Goal: Task Accomplishment & Management: Use online tool/utility

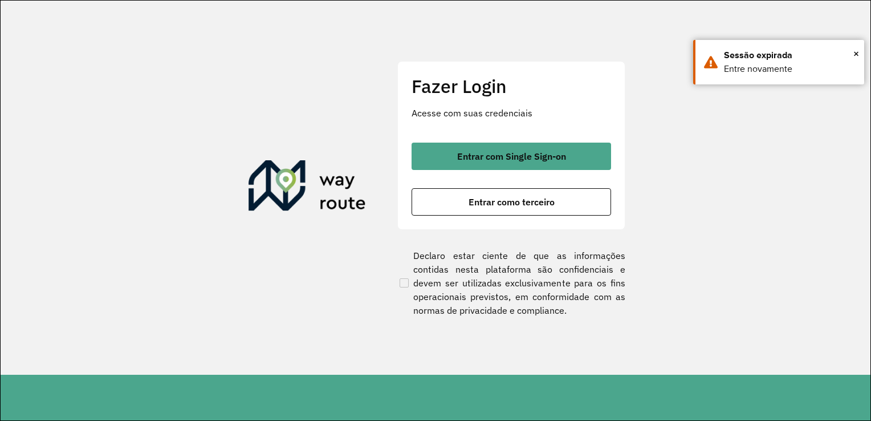
click at [504, 202] on span "Entrar como terceiro" at bounding box center [511, 201] width 86 height 9
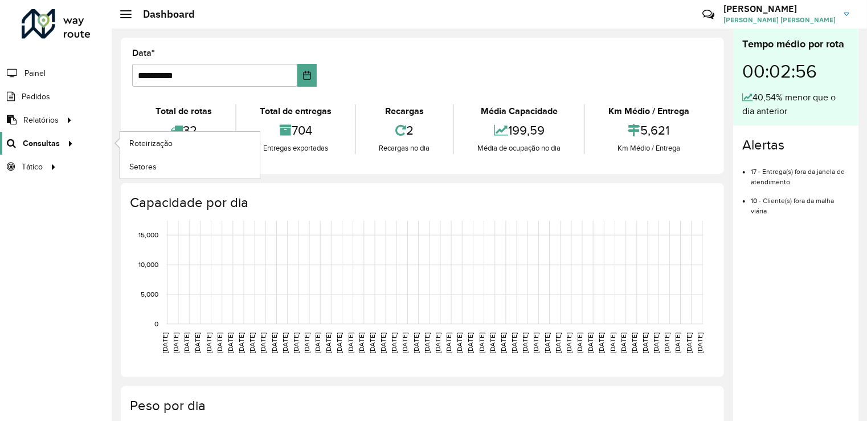
click at [68, 144] on icon at bounding box center [69, 142] width 10 height 17
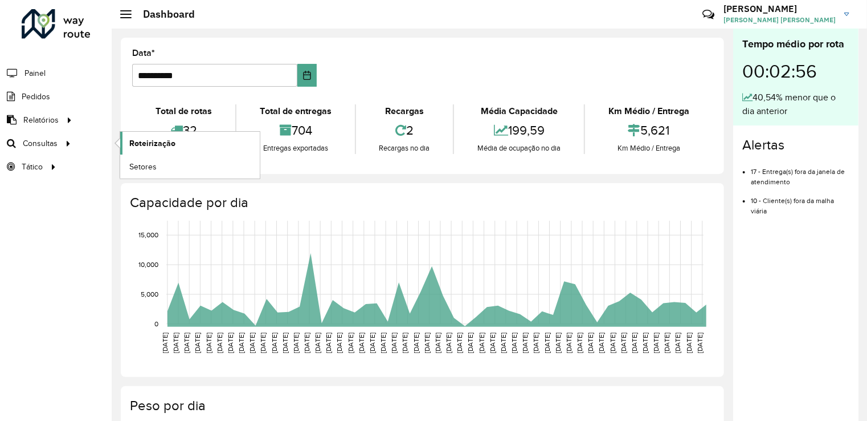
click at [144, 134] on link "Roteirização" at bounding box center [190, 143] width 140 height 23
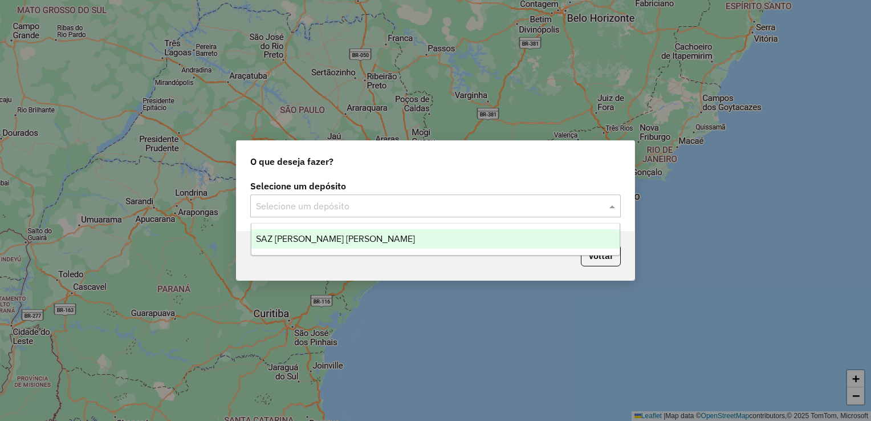
click at [446, 206] on input "text" at bounding box center [424, 206] width 336 height 14
click at [335, 226] on ng-dropdown-panel "SAZ PY Coronel [PERSON_NAME]" at bounding box center [436, 239] width 370 height 32
click at [333, 239] on span "SAZ PY Coronel [PERSON_NAME]" at bounding box center [335, 239] width 159 height 10
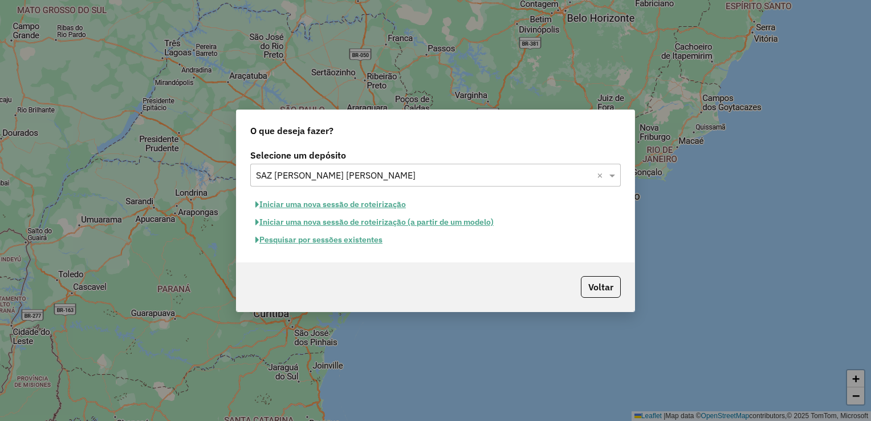
click at [372, 239] on button "Pesquisar por sessões existentes" at bounding box center [318, 240] width 137 height 18
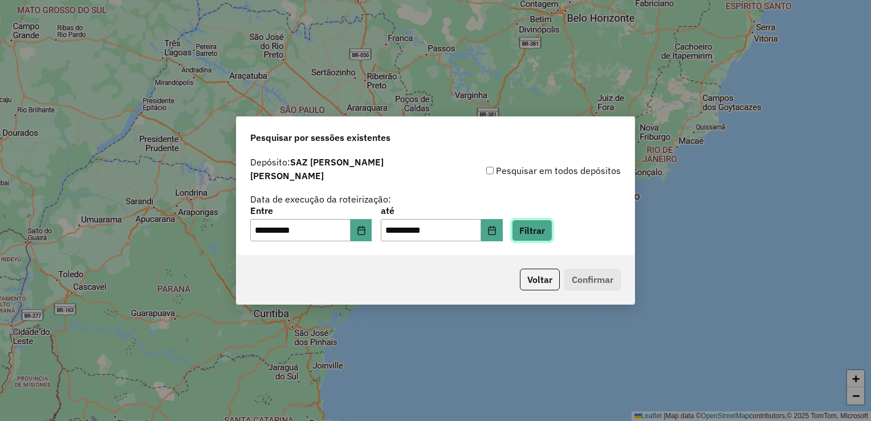
click at [548, 226] on button "Filtrar" at bounding box center [532, 230] width 40 height 22
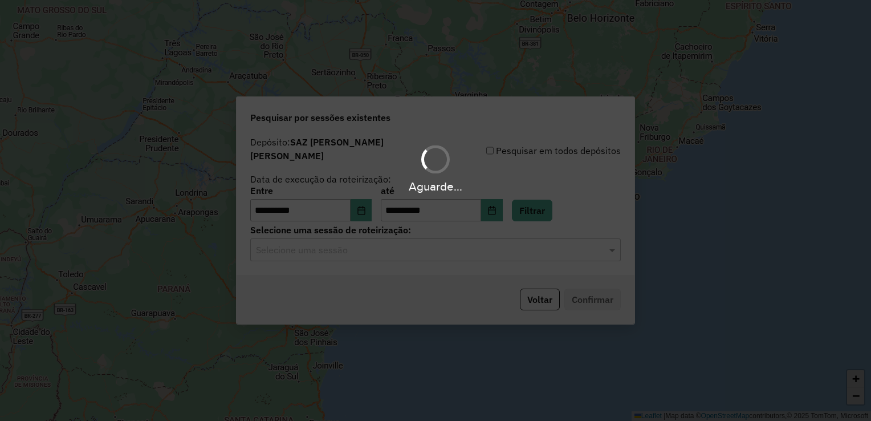
click at [340, 244] on div "Aguarde..." at bounding box center [435, 210] width 871 height 421
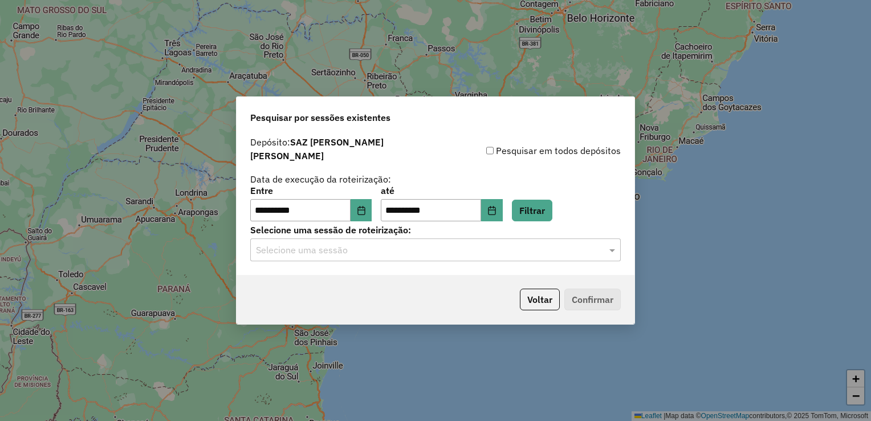
click at [344, 248] on input "text" at bounding box center [424, 250] width 336 height 14
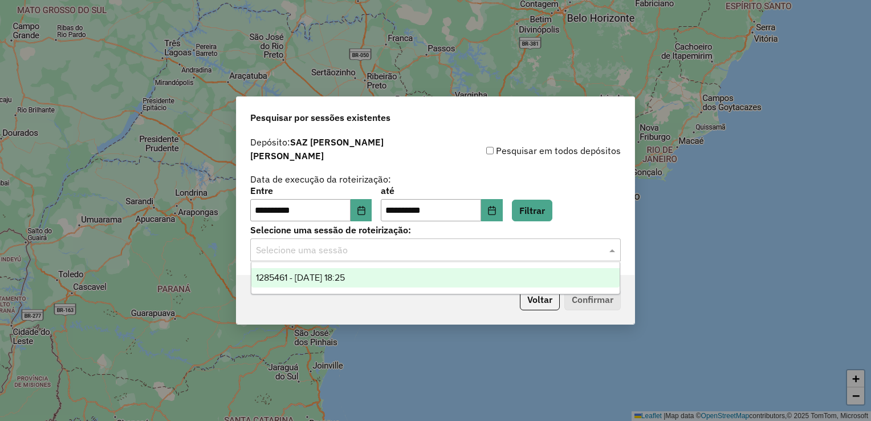
click at [355, 268] on div "1285461 - 30/09/2025 18:25" at bounding box center [435, 277] width 369 height 19
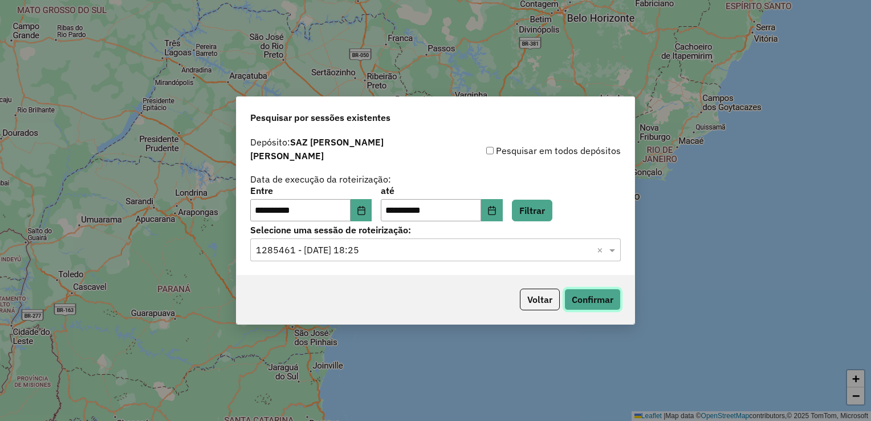
click at [588, 288] on button "Confirmar" at bounding box center [592, 299] width 56 height 22
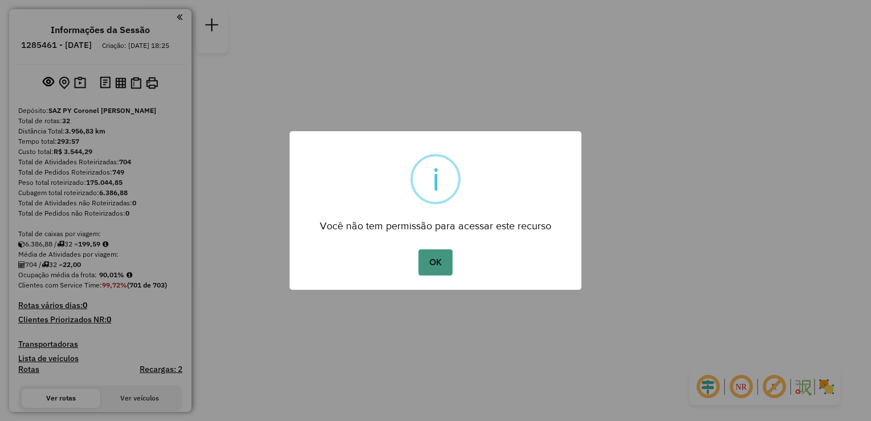
click at [436, 261] on button "OK" at bounding box center [435, 262] width 34 height 26
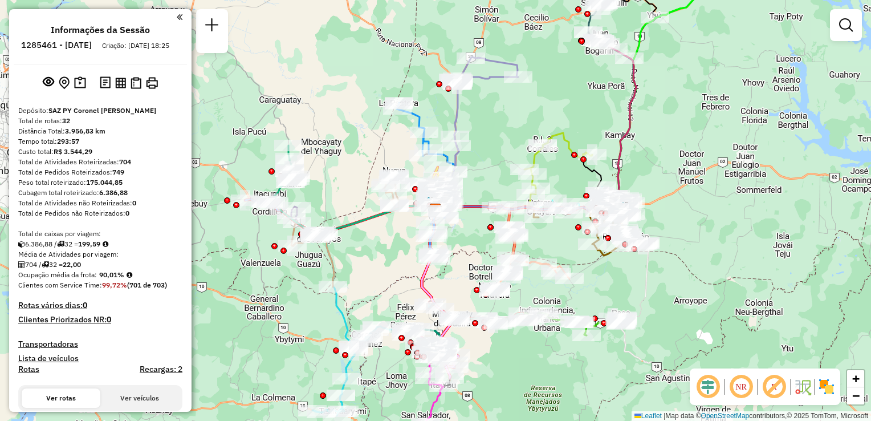
click at [845, 26] on em at bounding box center [846, 25] width 14 height 14
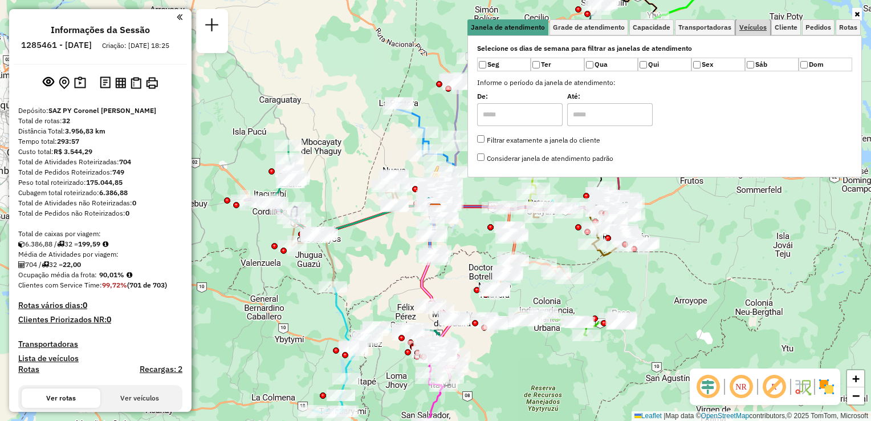
click at [753, 29] on span "Veículos" at bounding box center [752, 27] width 27 height 7
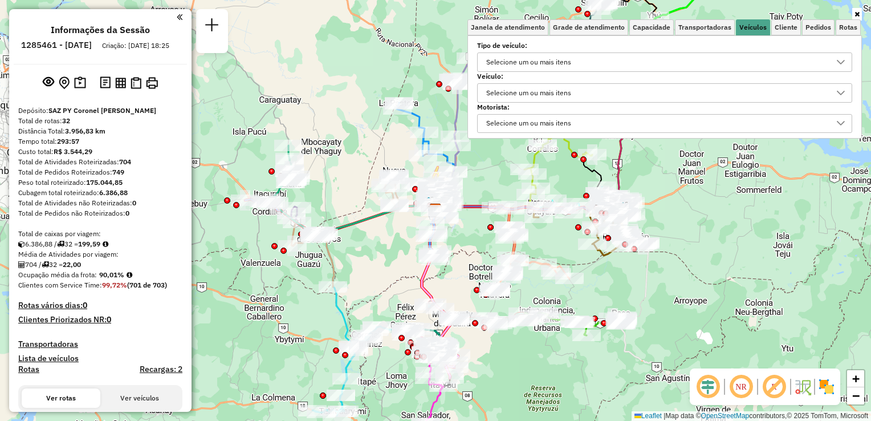
click at [556, 65] on div "Selecione um ou mais itens" at bounding box center [528, 62] width 93 height 18
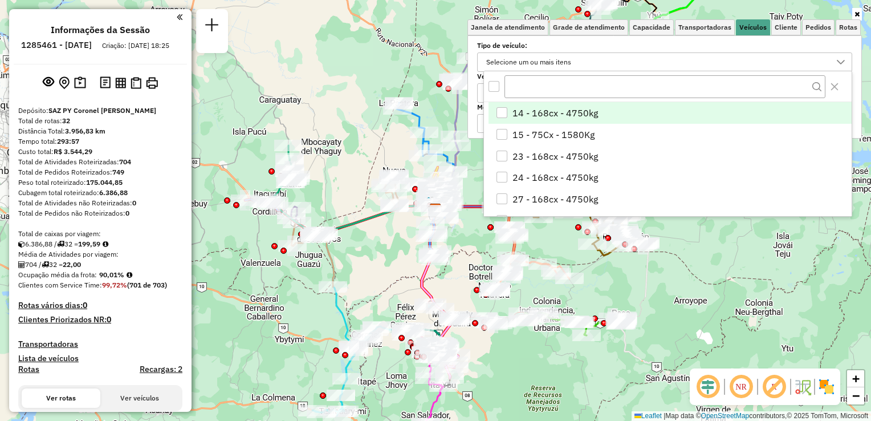
scroll to position [6, 40]
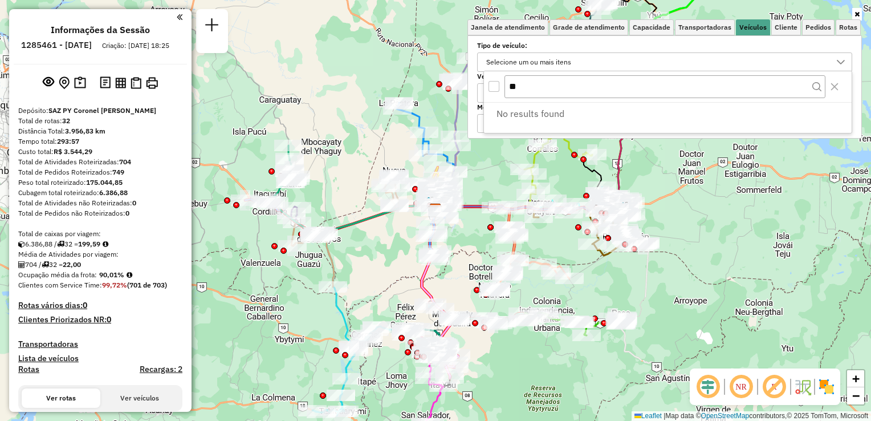
type input "*"
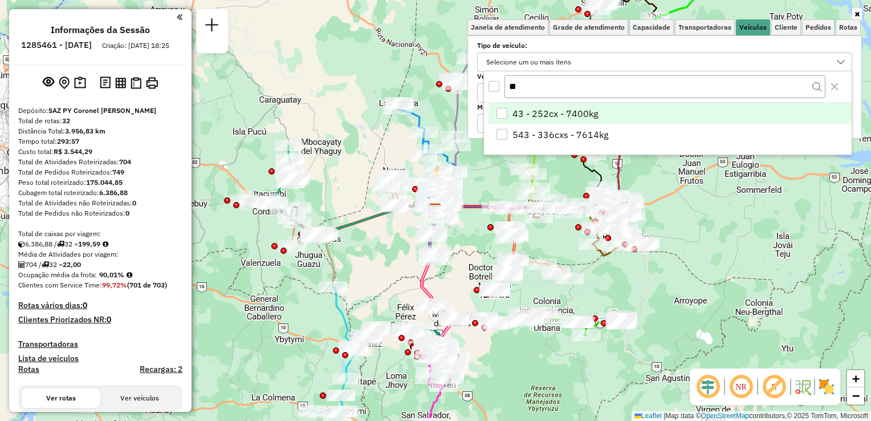
type input "**"
click at [509, 112] on li "43 - 252cx - 7400kg" at bounding box center [669, 114] width 363 height 22
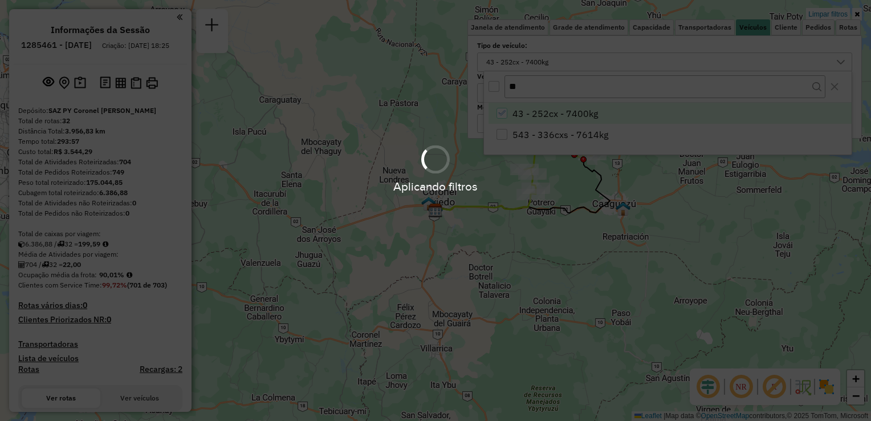
click at [805, 217] on div "Aplicando filtros" at bounding box center [435, 210] width 871 height 421
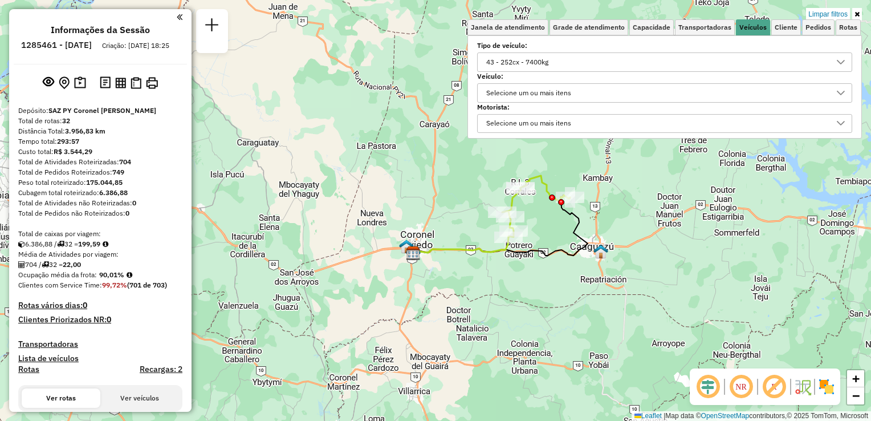
drag, startPoint x: 657, startPoint y: 203, endPoint x: 645, endPoint y: 215, distance: 16.9
click at [645, 215] on div "Limpar filtros Janela de atendimento Grade de atendimento Capacidade Transporta…" at bounding box center [435, 210] width 871 height 421
click at [571, 215] on icon at bounding box center [500, 226] width 174 height 60
select select "**********"
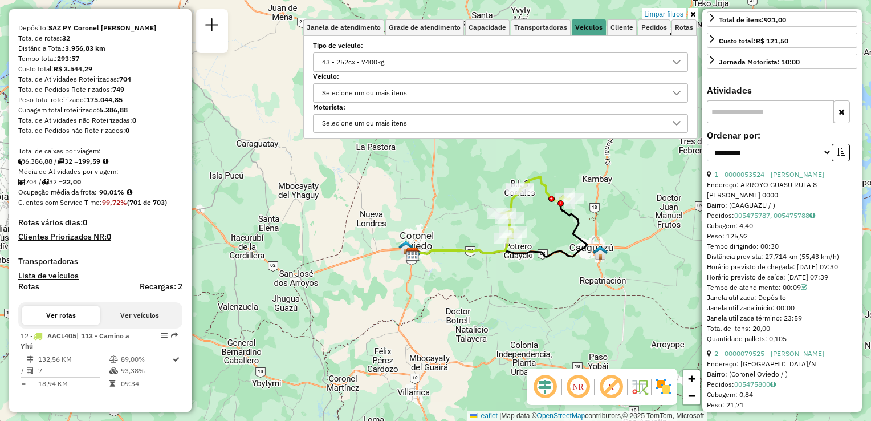
scroll to position [221, 0]
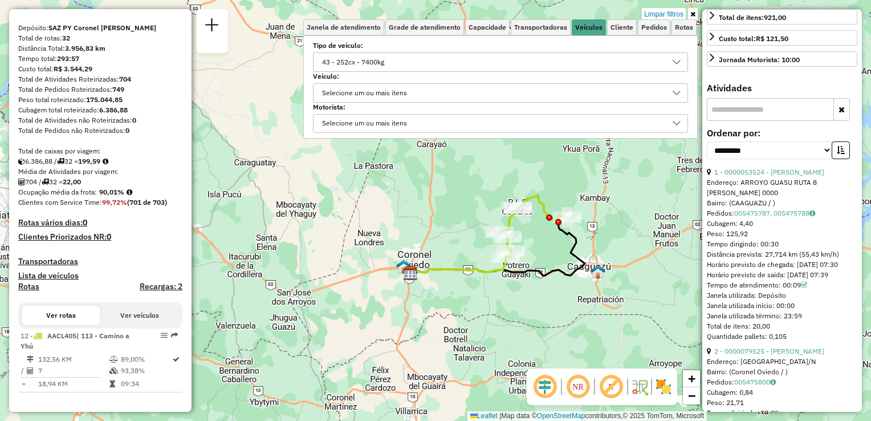
drag, startPoint x: 602, startPoint y: 197, endPoint x: 600, endPoint y: 215, distance: 18.9
click at [600, 215] on div "Limpar filtros Janela de atendimento Grade de atendimento Capacidade Transporta…" at bounding box center [435, 210] width 871 height 421
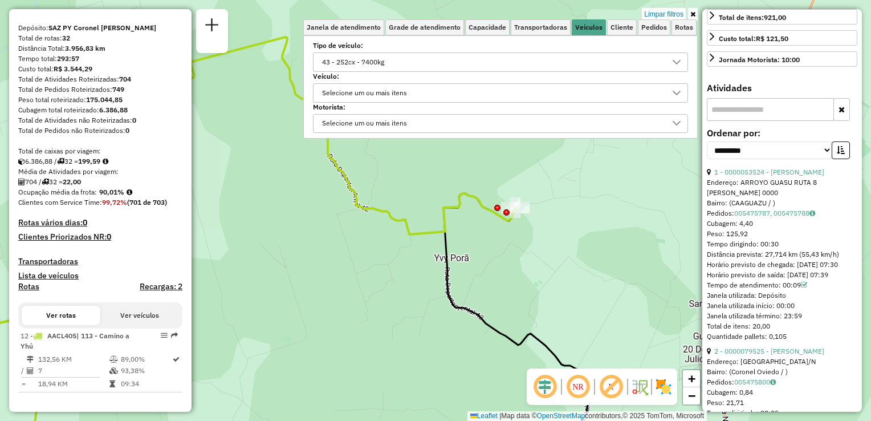
drag, startPoint x: 486, startPoint y: 182, endPoint x: 527, endPoint y: 218, distance: 55.0
click at [527, 218] on div "Limpar filtros Janela de atendimento Grade de atendimento Capacidade Transporta…" at bounding box center [435, 210] width 871 height 421
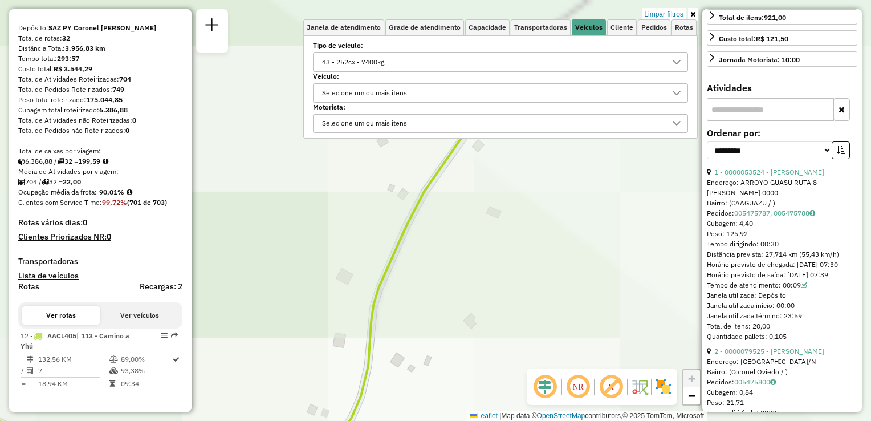
drag, startPoint x: 495, startPoint y: 180, endPoint x: 547, endPoint y: 173, distance: 52.3
click at [502, 318] on div "Limpar filtros Janela de atendimento Grade de atendimento Capacidade Transporta…" at bounding box center [435, 210] width 871 height 421
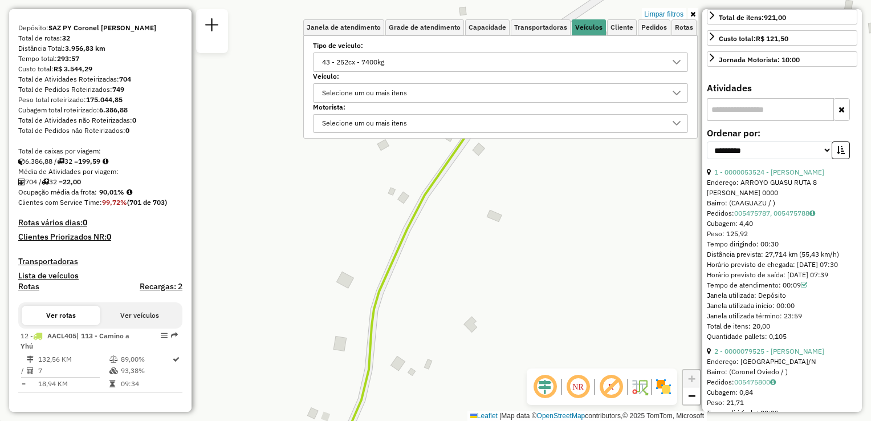
click at [693, 16] on icon at bounding box center [692, 14] width 5 height 7
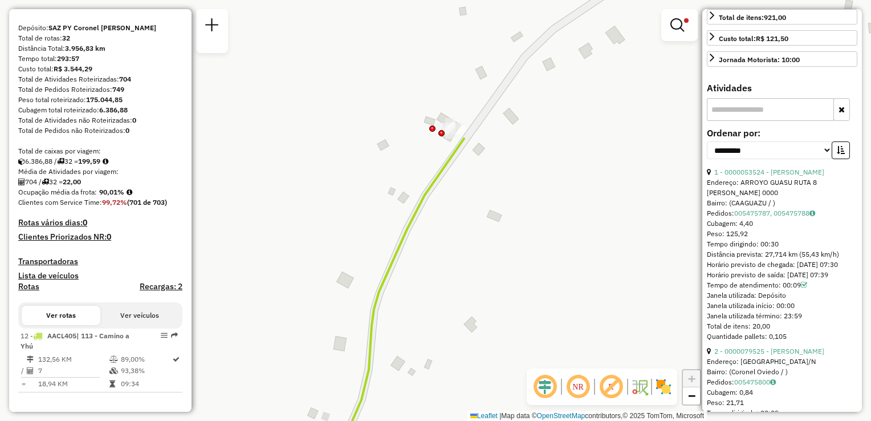
drag, startPoint x: 532, startPoint y: 209, endPoint x: 458, endPoint y: 202, distance: 73.8
click at [535, 215] on div "Limpar filtros Janela de atendimento Grade de atendimento Capacidade Transporta…" at bounding box center [435, 210] width 871 height 421
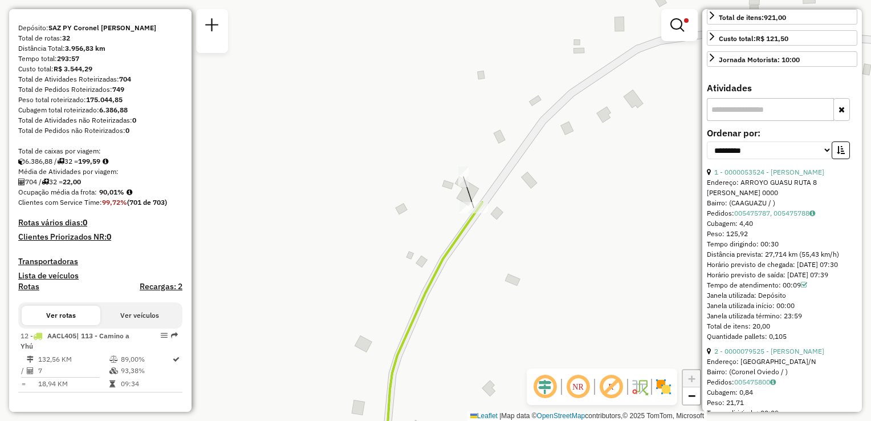
click at [562, 211] on div "Rota 12 - Placa AACL405 0000083998 - GERMAN DUARTE Limpar filtros Janela de ate…" at bounding box center [435, 210] width 871 height 421
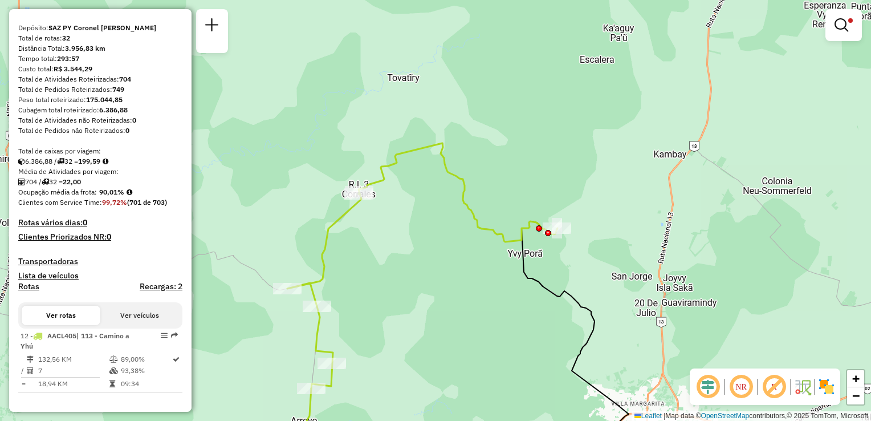
click at [515, 240] on icon at bounding box center [422, 265] width 270 height 245
select select "**********"
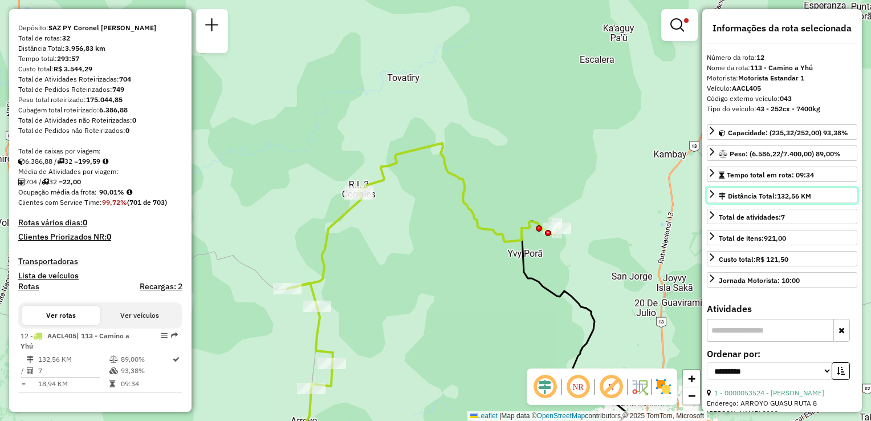
click at [760, 197] on div "Distância Total: 132,56 KM" at bounding box center [765, 196] width 92 height 10
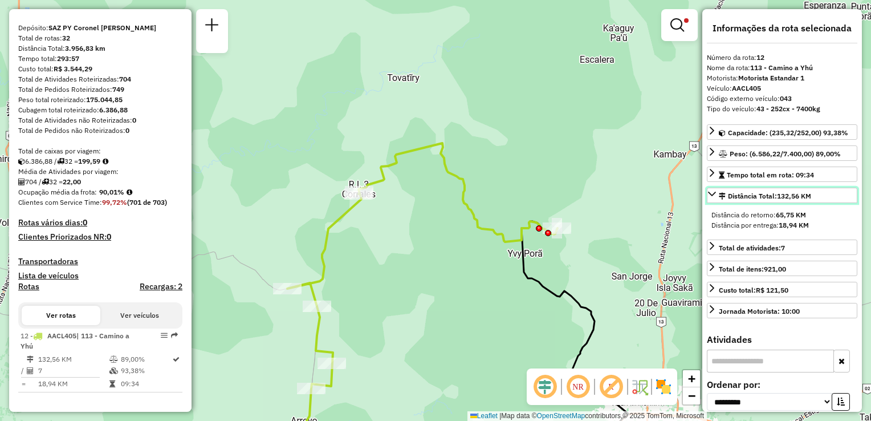
click at [762, 195] on div "Distância Total: 132,56 KM" at bounding box center [765, 196] width 92 height 10
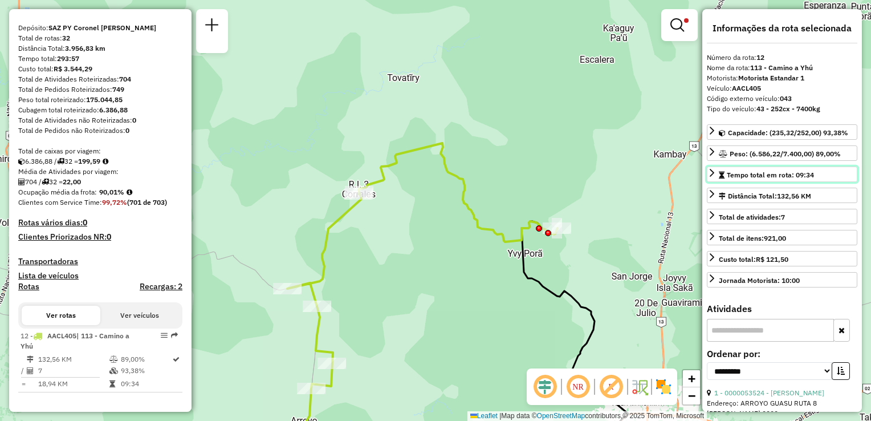
click at [759, 174] on span "Tempo total em rota: 09:34" at bounding box center [770, 174] width 87 height 9
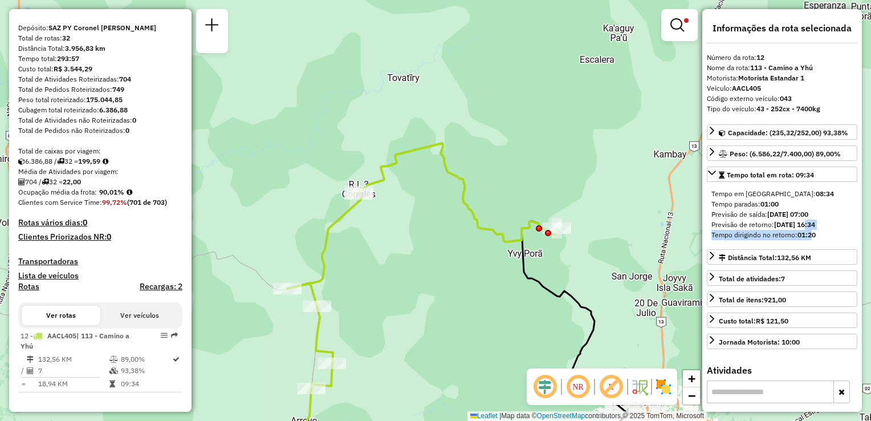
drag, startPoint x: 811, startPoint y: 225, endPoint x: 814, endPoint y: 236, distance: 11.7
click at [814, 236] on div "Tempo em [GEOGRAPHIC_DATA]: 08:34 Tempo paradas: 01:00 Previsão de saída: [DATE…" at bounding box center [782, 214] width 150 height 60
drag, startPoint x: 814, startPoint y: 236, endPoint x: 736, endPoint y: 221, distance: 78.9
click at [736, 221] on div "Previsão de retorno: [DATE] 16:34" at bounding box center [781, 224] width 141 height 10
drag, startPoint x: 736, startPoint y: 221, endPoint x: 708, endPoint y: 174, distance: 54.4
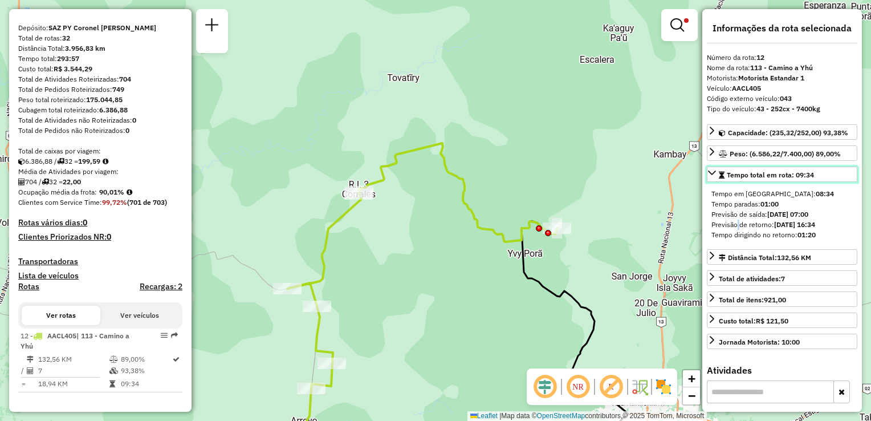
click at [708, 174] on icon at bounding box center [711, 172] width 9 height 9
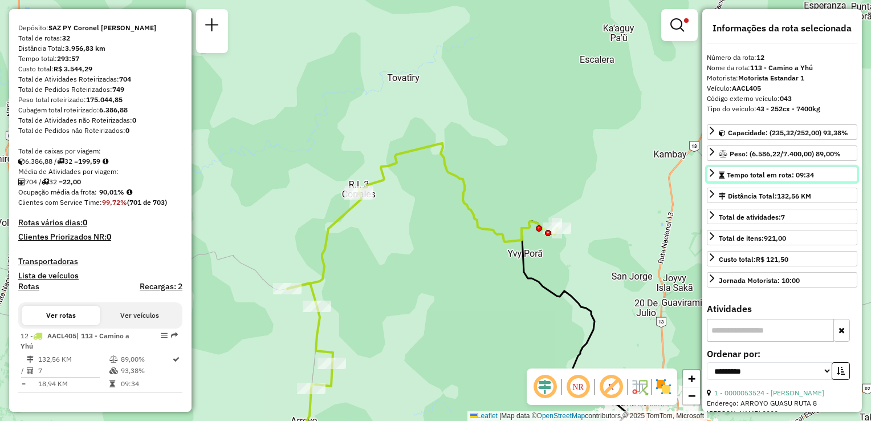
click at [712, 172] on icon at bounding box center [712, 173] width 5 height 8
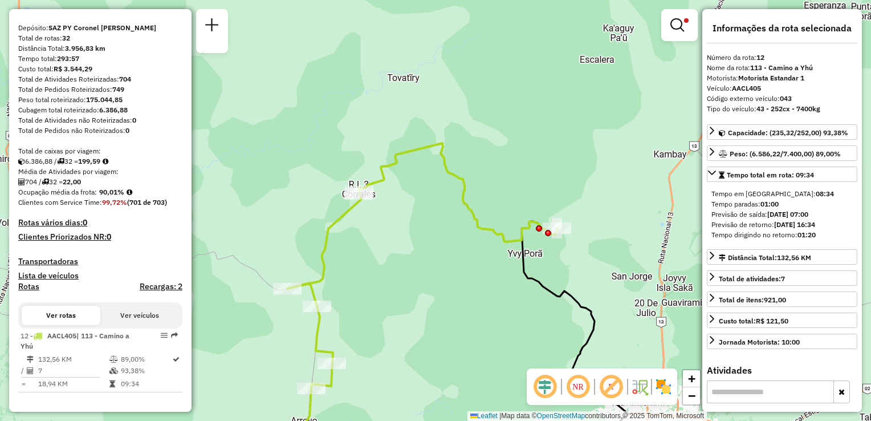
click at [777, 185] on div "Tempo em [GEOGRAPHIC_DATA]: 08:34 Tempo paradas: 01:00 Previsão de saída: [DATE…" at bounding box center [782, 214] width 150 height 60
click at [780, 177] on span "Tempo total em rota: 09:34" at bounding box center [770, 174] width 87 height 9
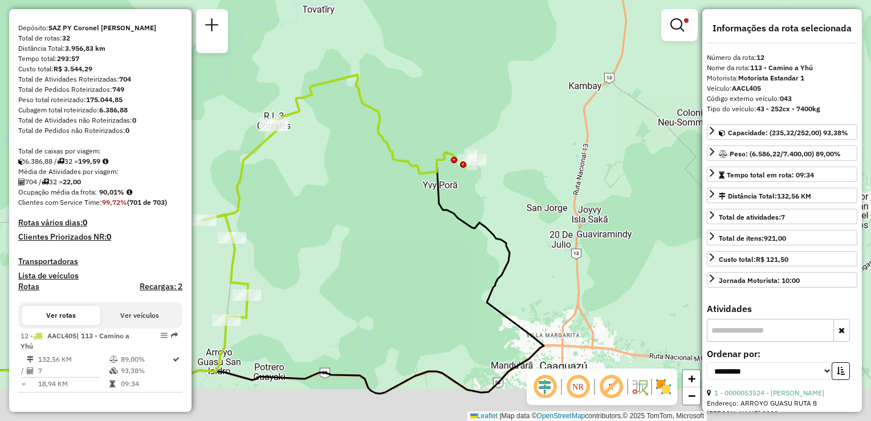
drag, startPoint x: 626, startPoint y: 245, endPoint x: 533, endPoint y: 157, distance: 128.2
click at [533, 158] on div "Limpar filtros Janela de atendimento Grade de atendimento Capacidade Transporta…" at bounding box center [435, 210] width 871 height 421
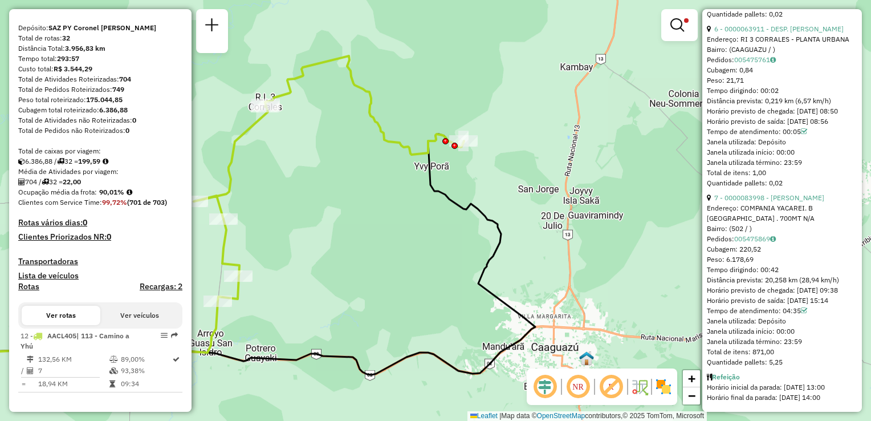
scroll to position [1318, 0]
drag, startPoint x: 798, startPoint y: 199, endPoint x: 831, endPoint y: 199, distance: 33.6
click at [831, 203] on div "Endereço: COMPANIA YACAREI. B [GEOGRAPHIC_DATA] . 700MT N/A" at bounding box center [782, 213] width 150 height 21
click at [834, 203] on div "Endereço: COMPANIA YACAREI. B [GEOGRAPHIC_DATA] . 700MT N/A" at bounding box center [782, 213] width 150 height 21
drag, startPoint x: 784, startPoint y: 310, endPoint x: 797, endPoint y: 312, distance: 12.7
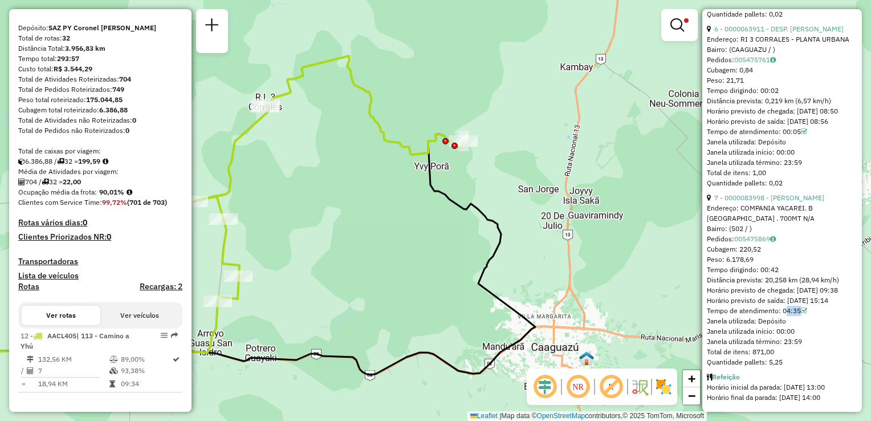
click at [797, 312] on div "Tempo de atendimento: 04:35" at bounding box center [782, 310] width 150 height 10
drag, startPoint x: 797, startPoint y: 312, endPoint x: 812, endPoint y: 348, distance: 38.8
click at [812, 348] on div "Total de itens: 871,00" at bounding box center [782, 351] width 150 height 10
drag, startPoint x: 765, startPoint y: 268, endPoint x: 786, endPoint y: 268, distance: 21.7
click at [786, 275] on div "Distância prevista: 20,258 km (28,94 km/h)" at bounding box center [782, 280] width 150 height 10
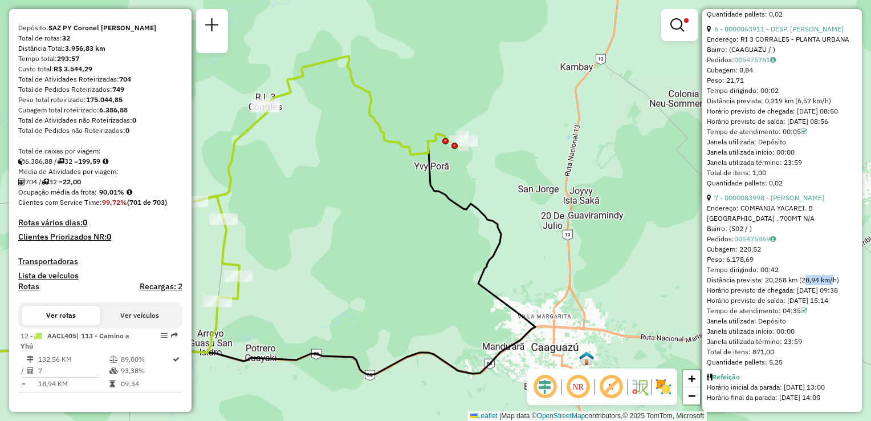
drag, startPoint x: 786, startPoint y: 268, endPoint x: 833, endPoint y: 270, distance: 46.2
click at [833, 275] on div "Distância prevista: 20,258 km (28,94 km/h)" at bounding box center [782, 280] width 150 height 10
drag, startPoint x: 833, startPoint y: 270, endPoint x: 818, endPoint y: 272, distance: 14.3
click at [818, 275] on div "Distância prevista: 20,258 km (28,94 km/h)" at bounding box center [782, 280] width 150 height 10
drag, startPoint x: 725, startPoint y: 290, endPoint x: 714, endPoint y: 287, distance: 12.4
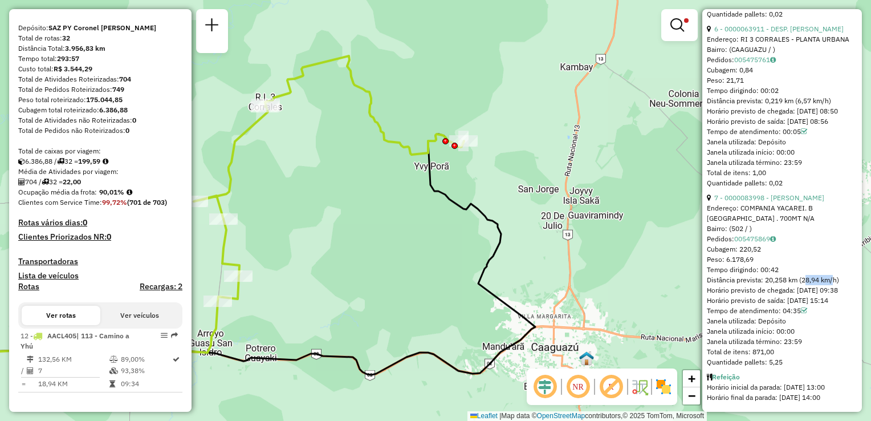
click at [714, 287] on div "Horário previsto de chegada: [DATE] 09:38" at bounding box center [782, 290] width 150 height 10
drag, startPoint x: 714, startPoint y: 287, endPoint x: 748, endPoint y: 286, distance: 34.2
click at [748, 286] on div "Horário previsto de chegada: [DATE] 09:38" at bounding box center [782, 290] width 150 height 10
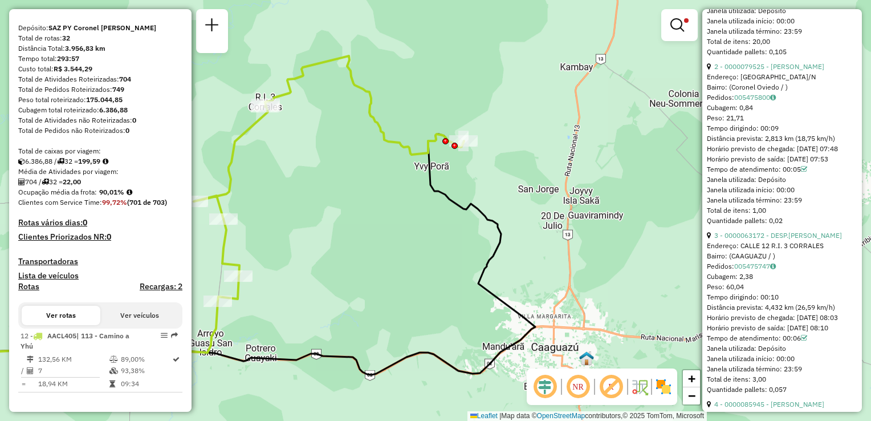
scroll to position [349, 0]
